Goal: Transaction & Acquisition: Purchase product/service

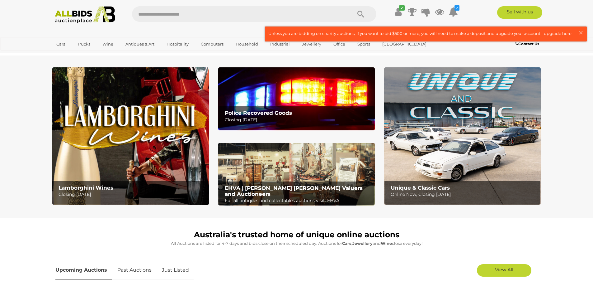
scroll to position [62, 0]
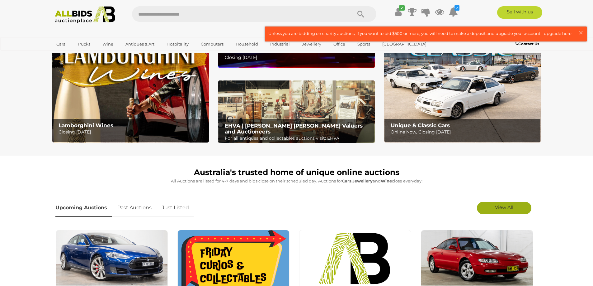
click at [491, 209] on link "View All" at bounding box center [504, 208] width 55 height 12
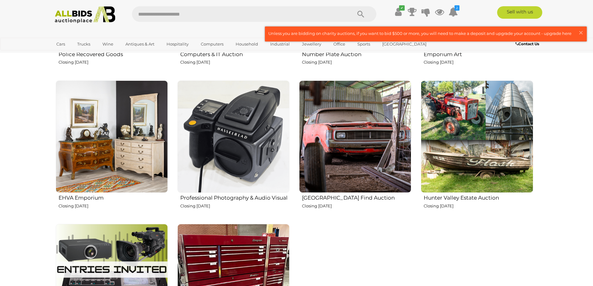
scroll to position [903, 0]
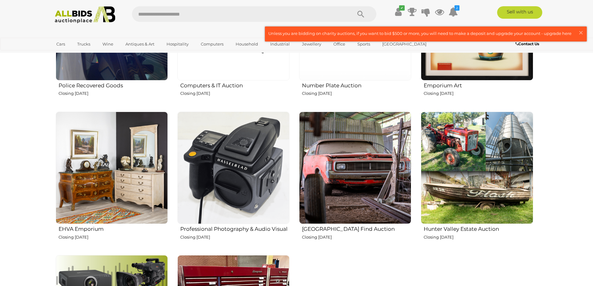
click at [482, 183] on img at bounding box center [477, 168] width 112 height 112
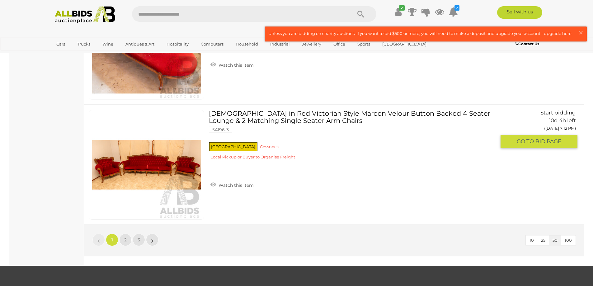
scroll to position [5919, 0]
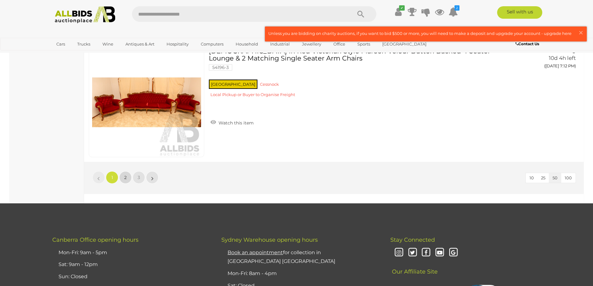
click at [125, 177] on span "2" at bounding box center [125, 177] width 2 height 6
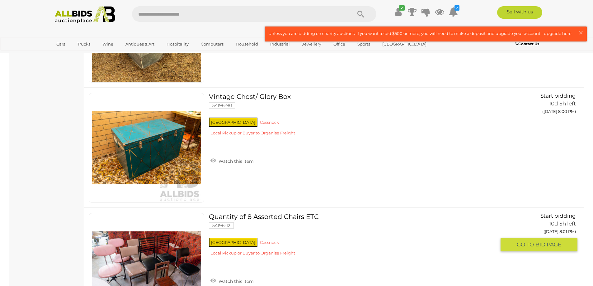
scroll to position [5878, 0]
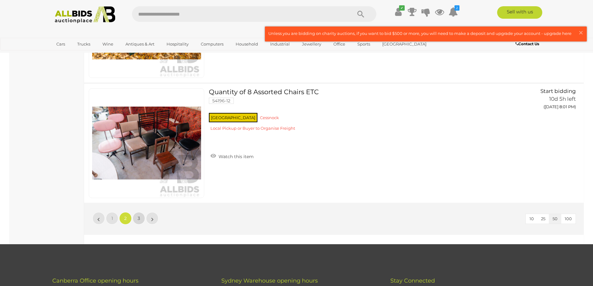
click at [136, 217] on link "3" at bounding box center [139, 218] width 12 height 12
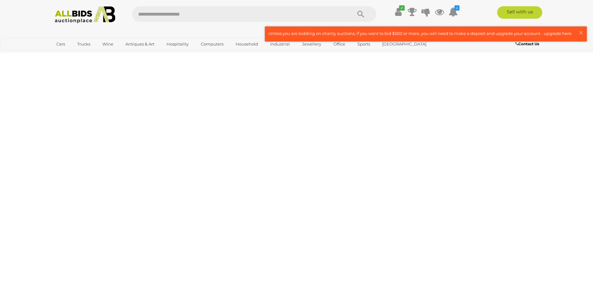
scroll to position [21, 0]
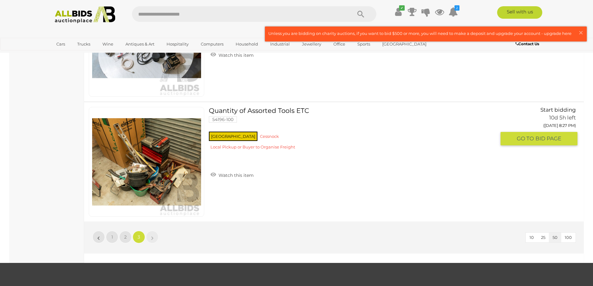
scroll to position [3012, 0]
